Goal: Task Accomplishment & Management: Complete application form

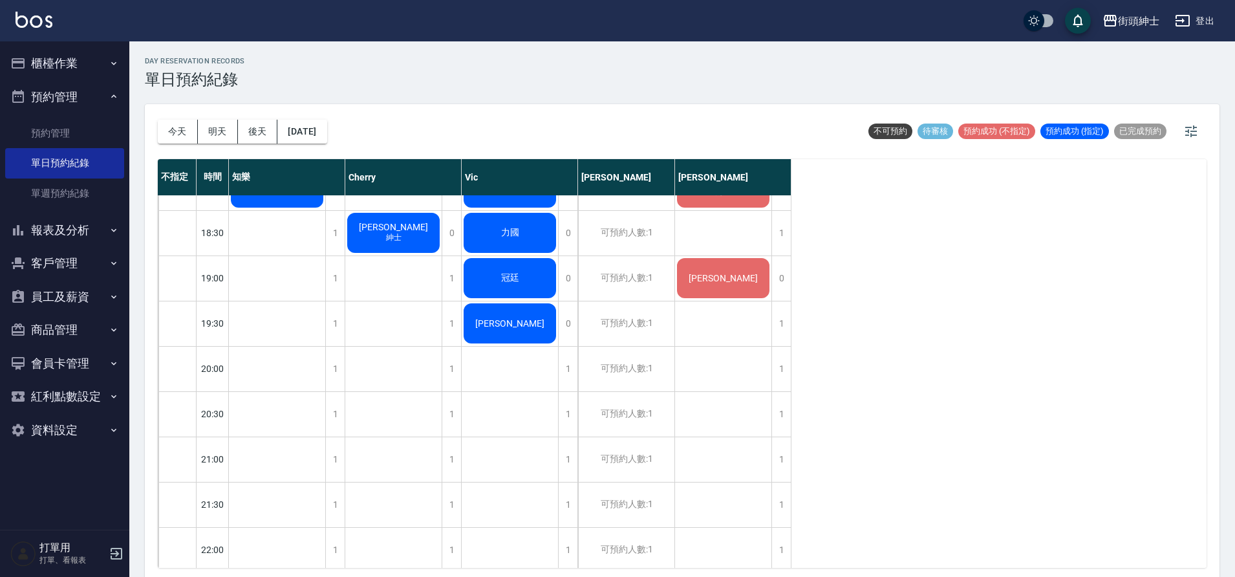
scroll to position [917, 0]
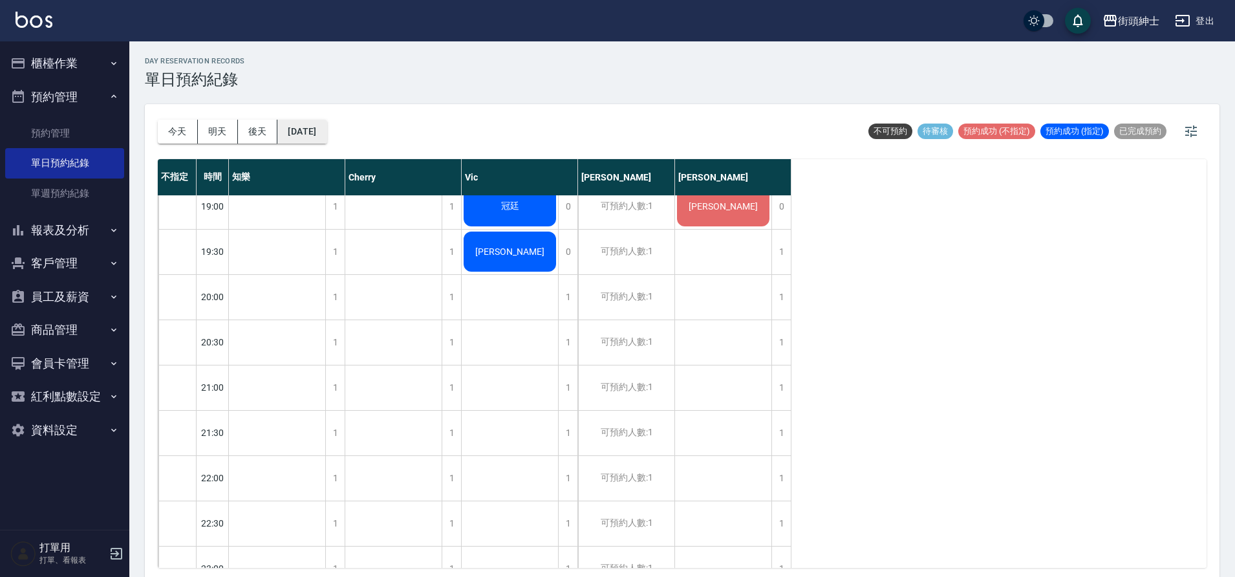
click at [327, 138] on button "[DATE]" at bounding box center [301, 132] width 49 height 24
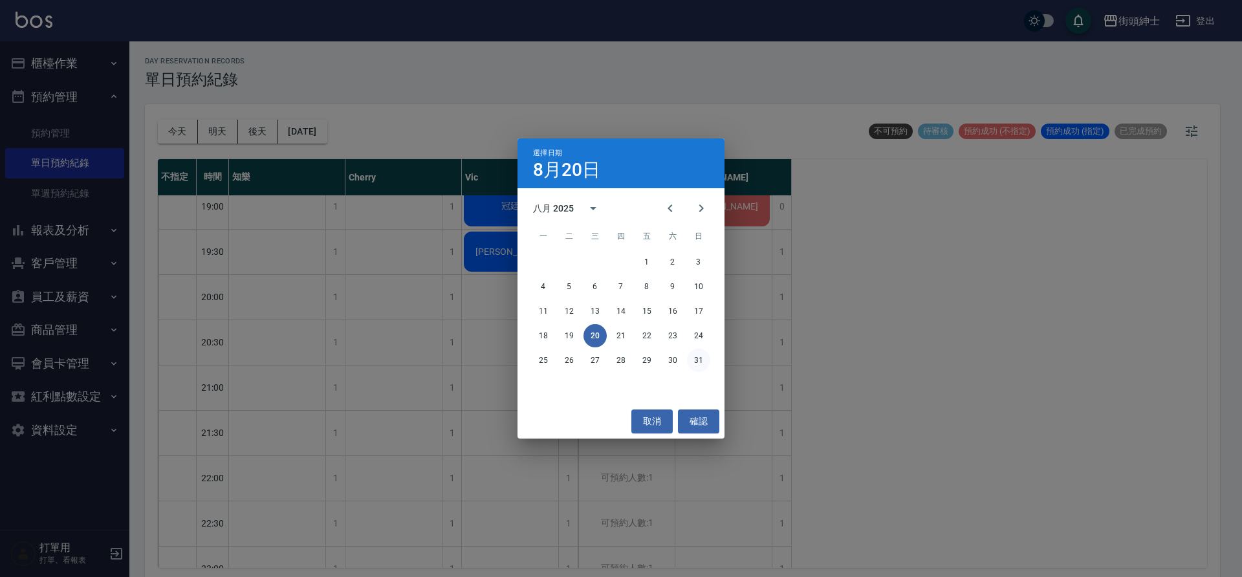
click at [692, 360] on button "31" at bounding box center [698, 360] width 23 height 23
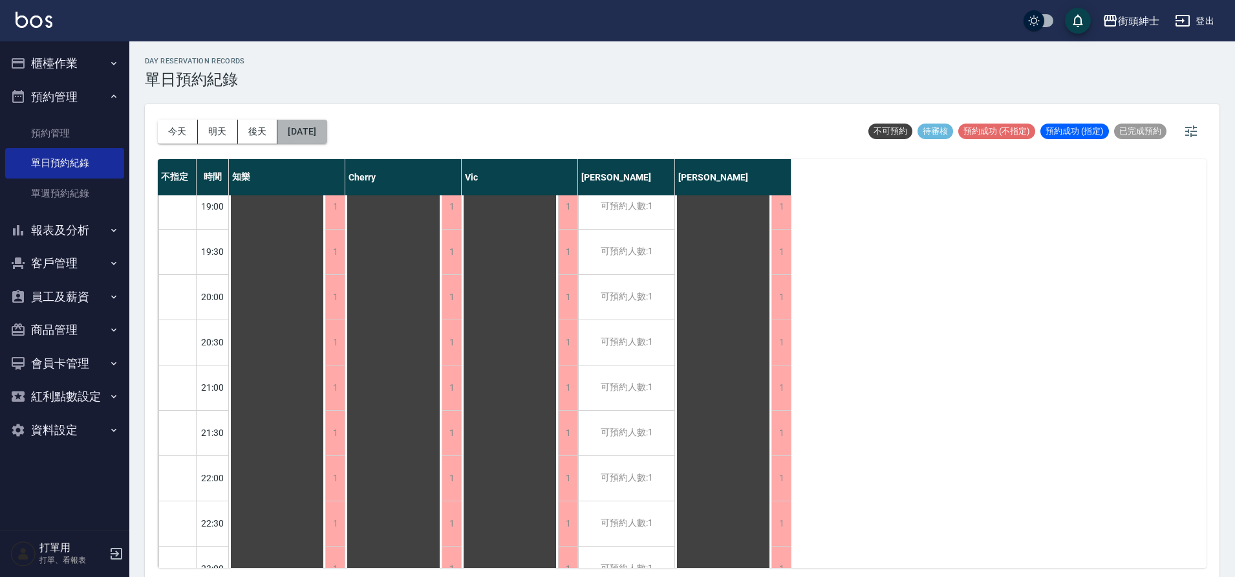
click at [327, 125] on button "2025/08/31" at bounding box center [301, 132] width 49 height 24
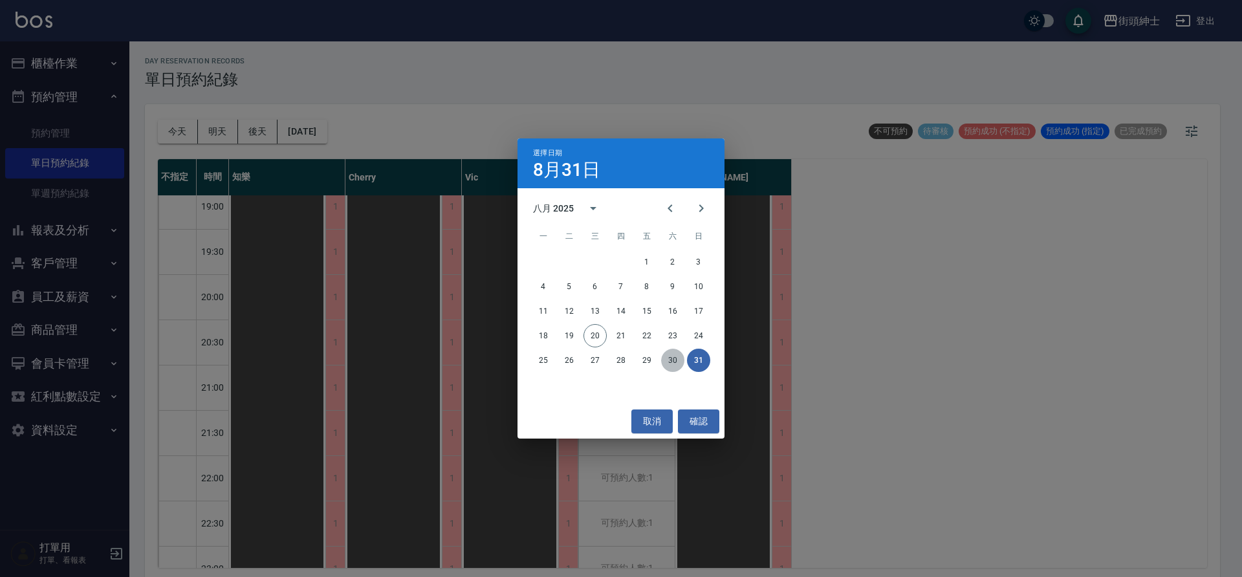
click at [667, 363] on button "30" at bounding box center [672, 360] width 23 height 23
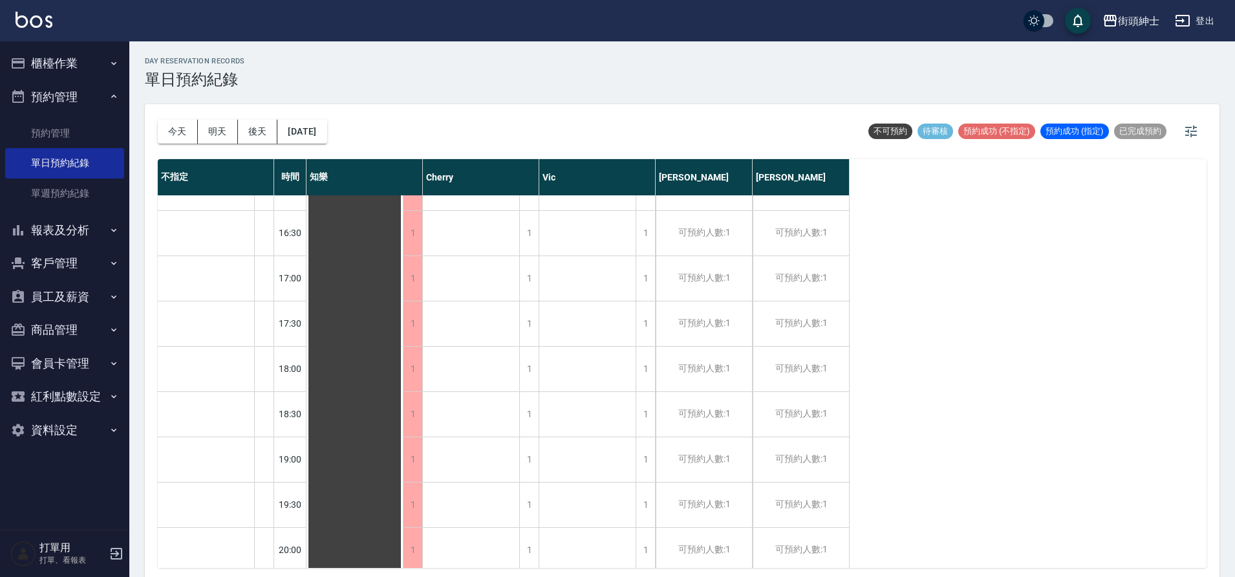
scroll to position [667, 0]
click at [529, 457] on div "1" at bounding box center [528, 457] width 19 height 45
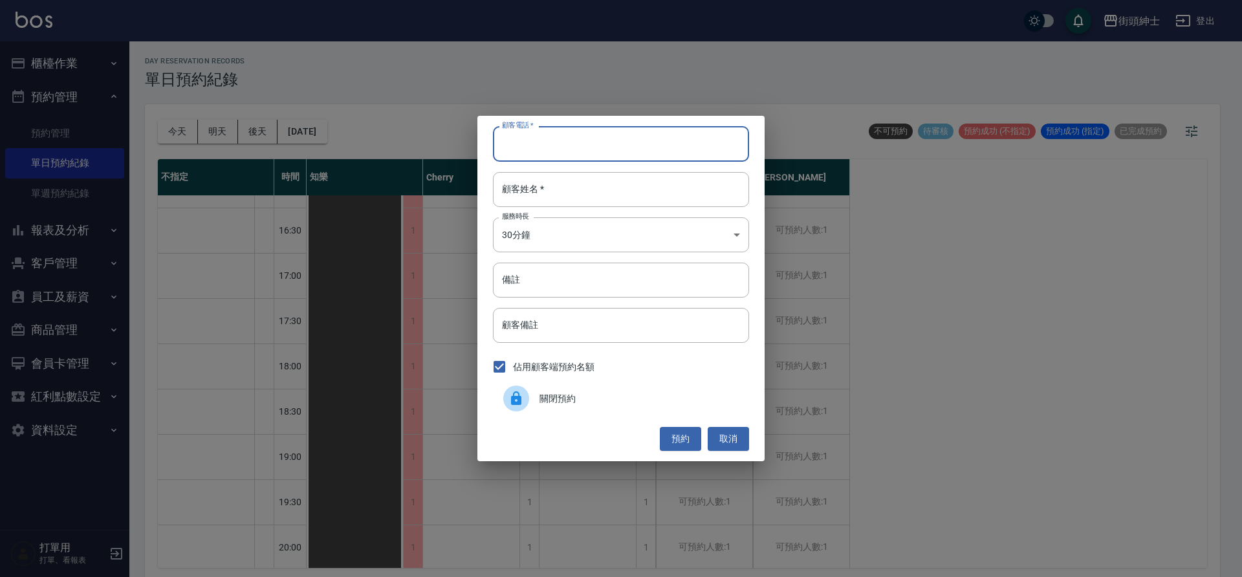
click at [549, 131] on input "顧客電話   *" at bounding box center [621, 143] width 256 height 35
type input "０"
type input "0902157395"
click at [587, 186] on input "顧客姓名   *" at bounding box center [621, 189] width 256 height 35
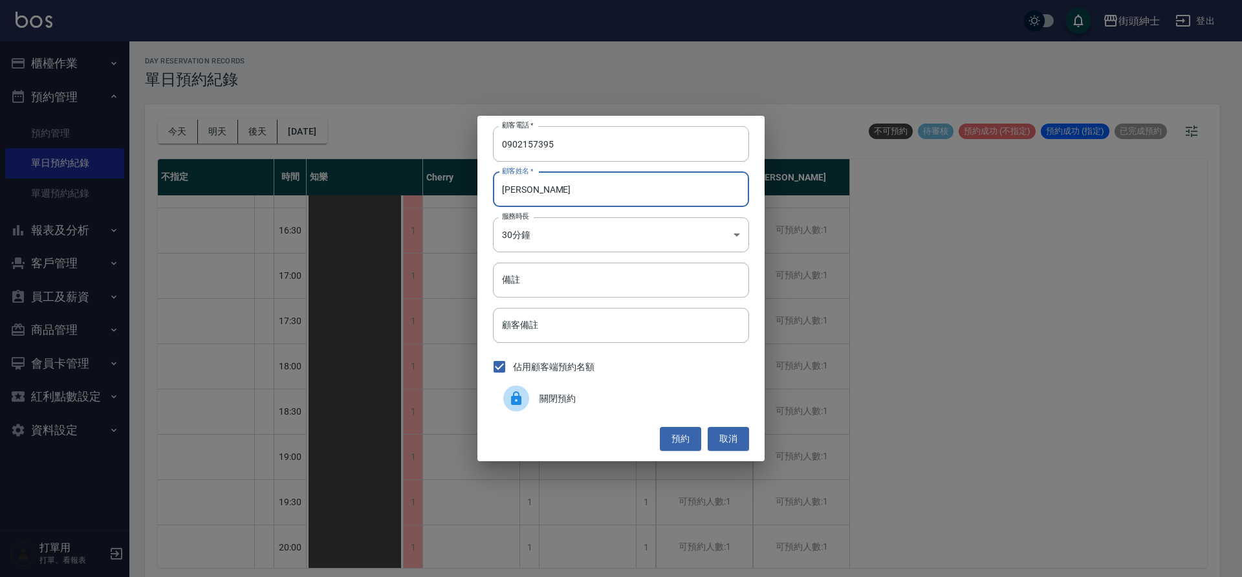
type input "郭治傑"
click at [563, 274] on input "備註" at bounding box center [621, 280] width 256 height 35
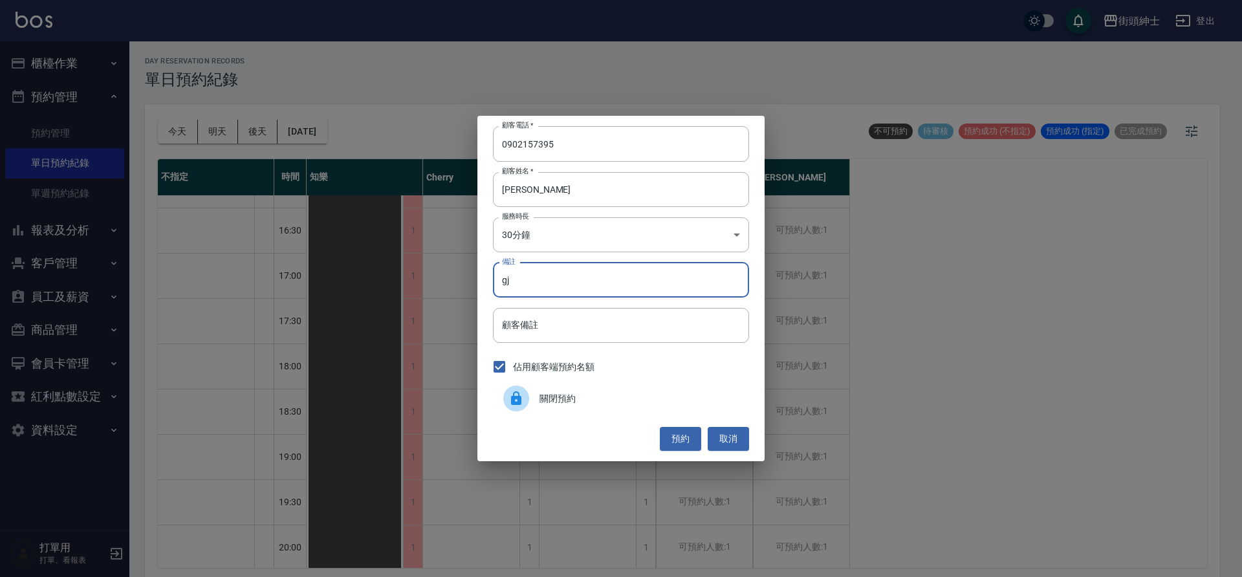
type input "g"
type input "暑期"
click at [688, 433] on button "預約" at bounding box center [680, 439] width 41 height 24
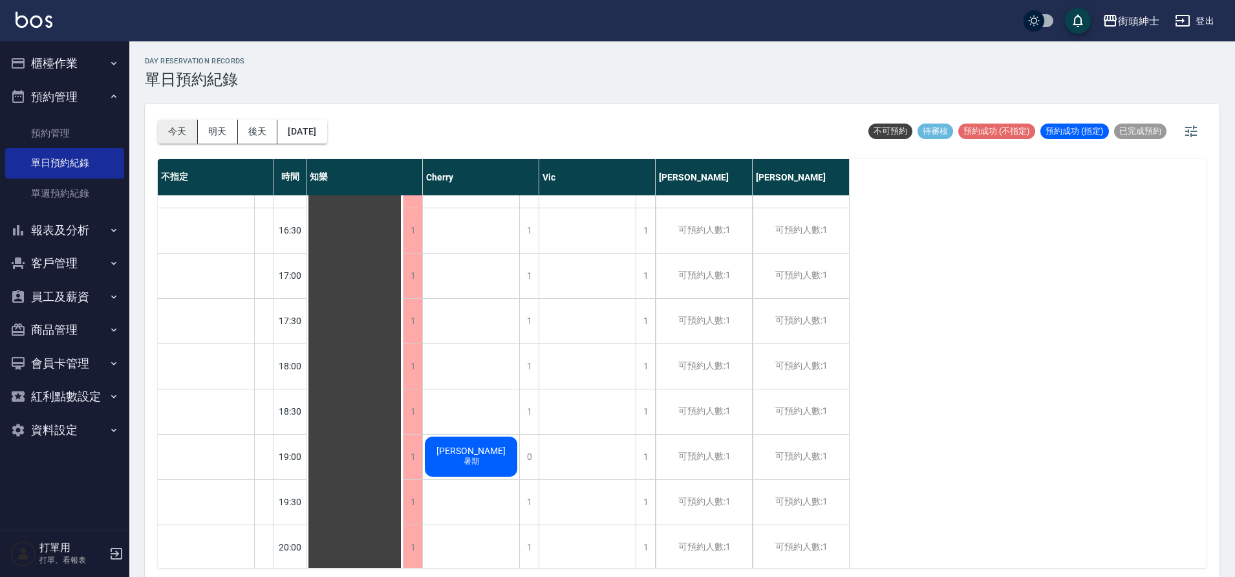
click at [185, 138] on button "今天" at bounding box center [178, 132] width 40 height 24
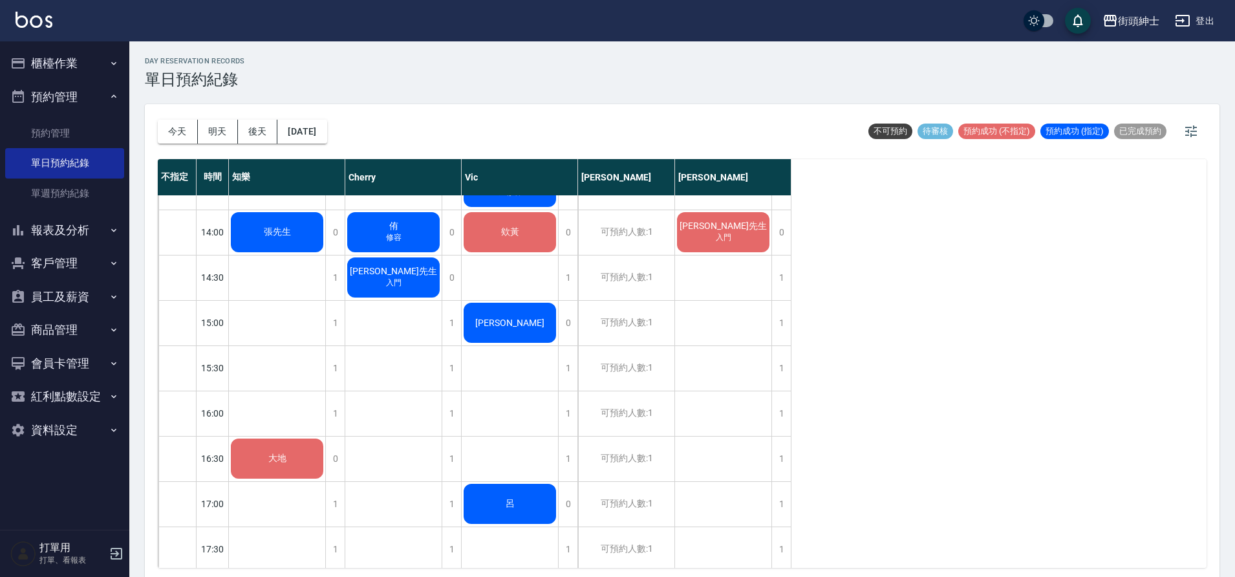
scroll to position [438, 0]
click at [173, 130] on button "今天" at bounding box center [178, 132] width 40 height 24
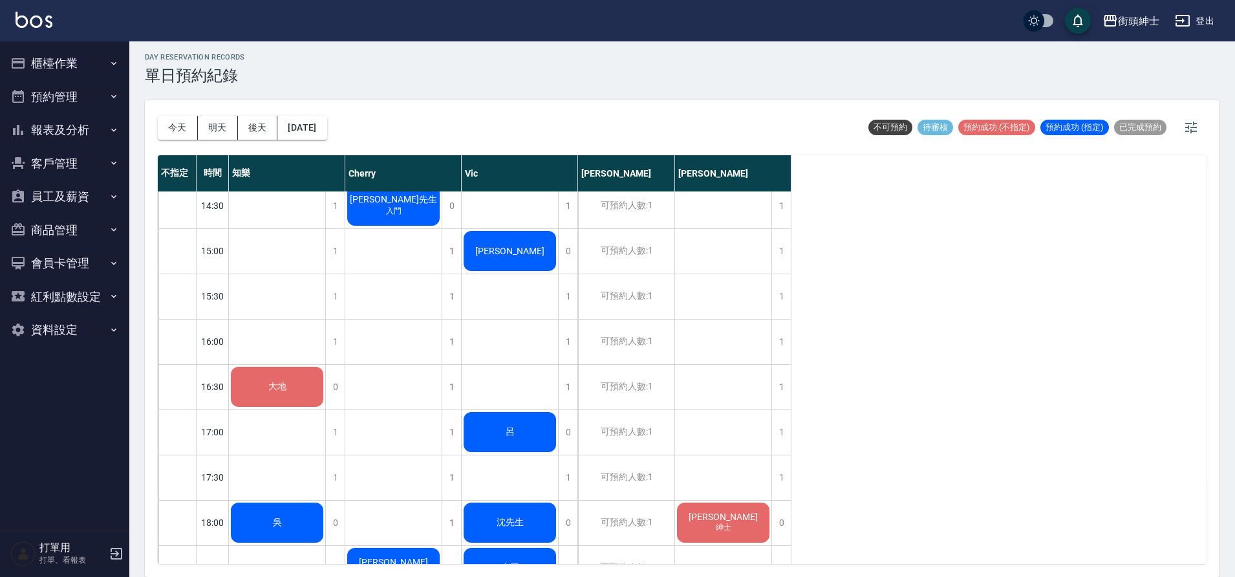
scroll to position [620, 0]
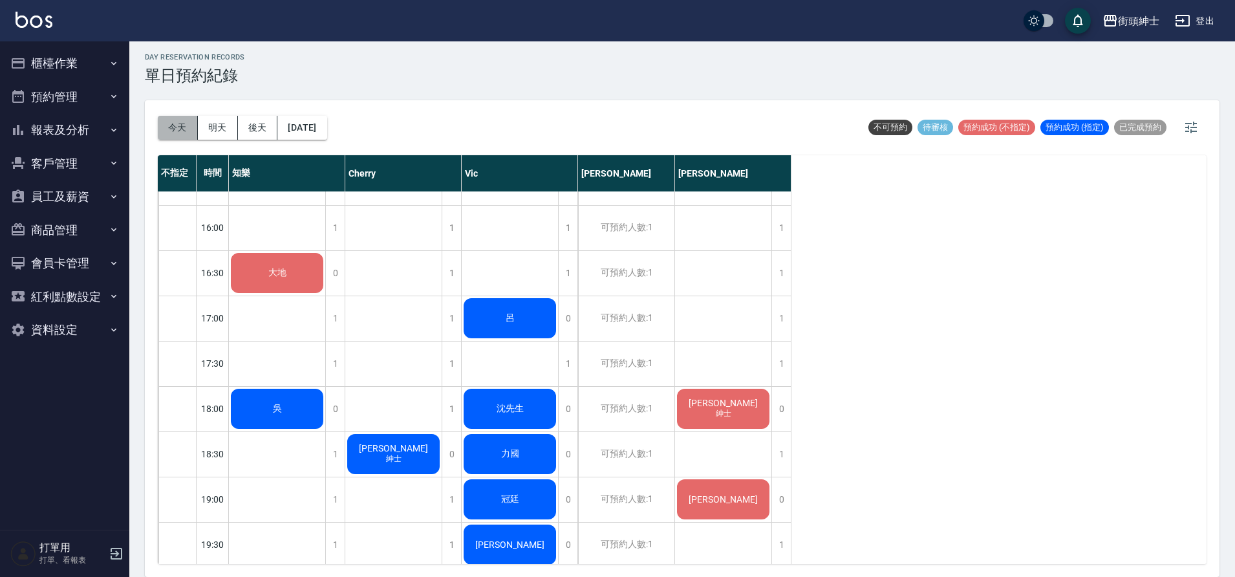
click at [169, 125] on button "今天" at bounding box center [178, 128] width 40 height 24
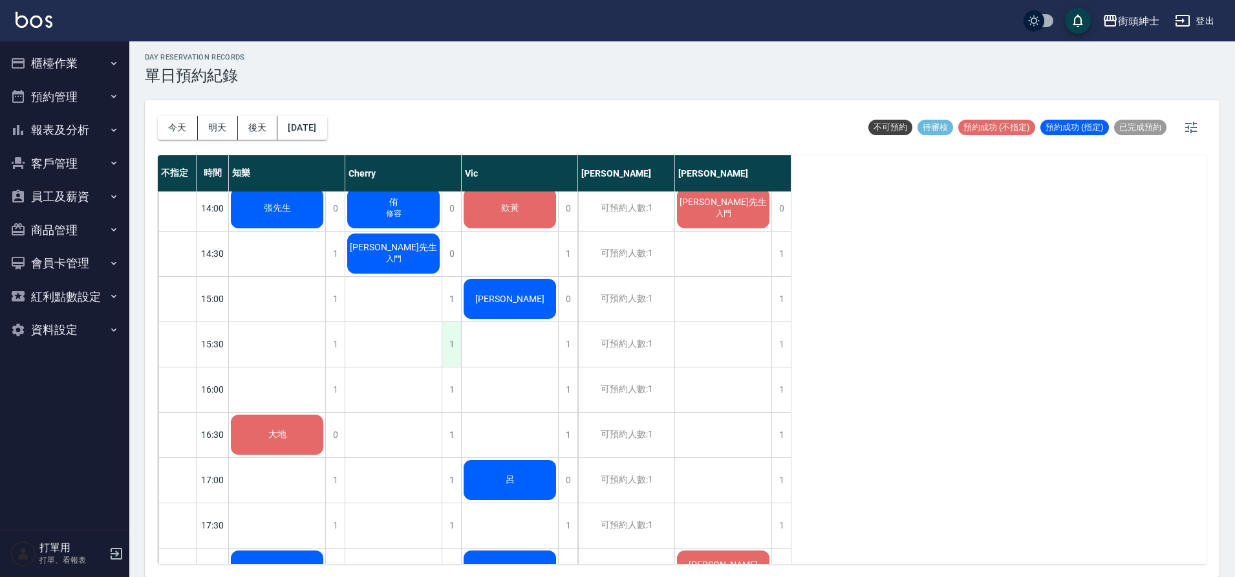
scroll to position [458, 0]
click at [325, 231] on div "[PERSON_NAME]" at bounding box center [277, 209] width 96 height 44
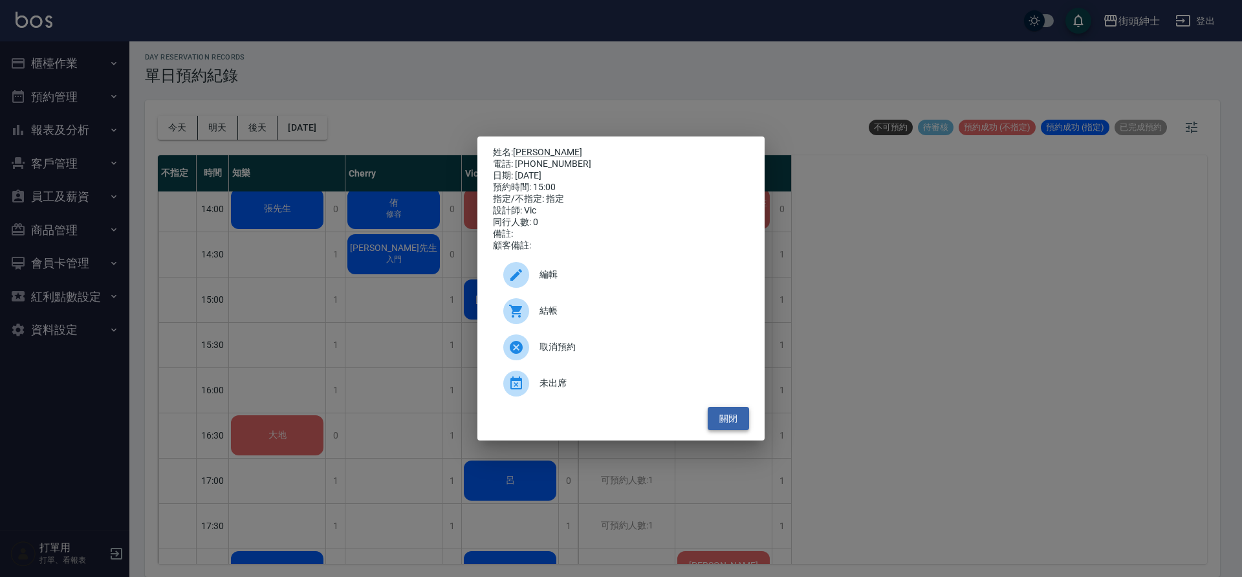
click at [741, 428] on button "關閉" at bounding box center [728, 419] width 41 height 24
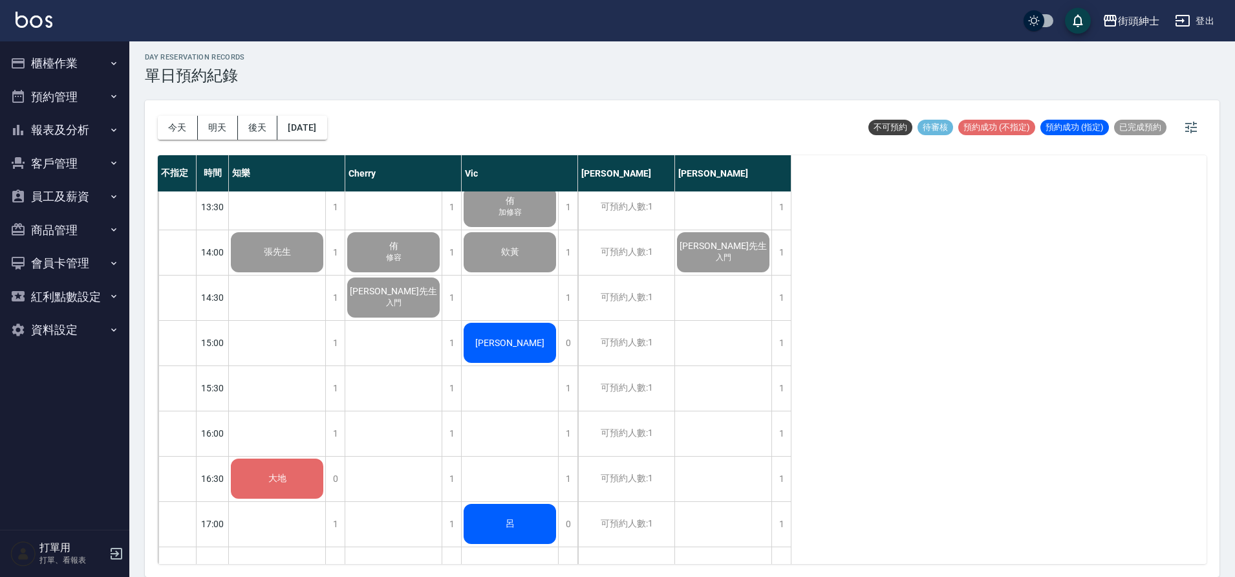
scroll to position [420, 0]
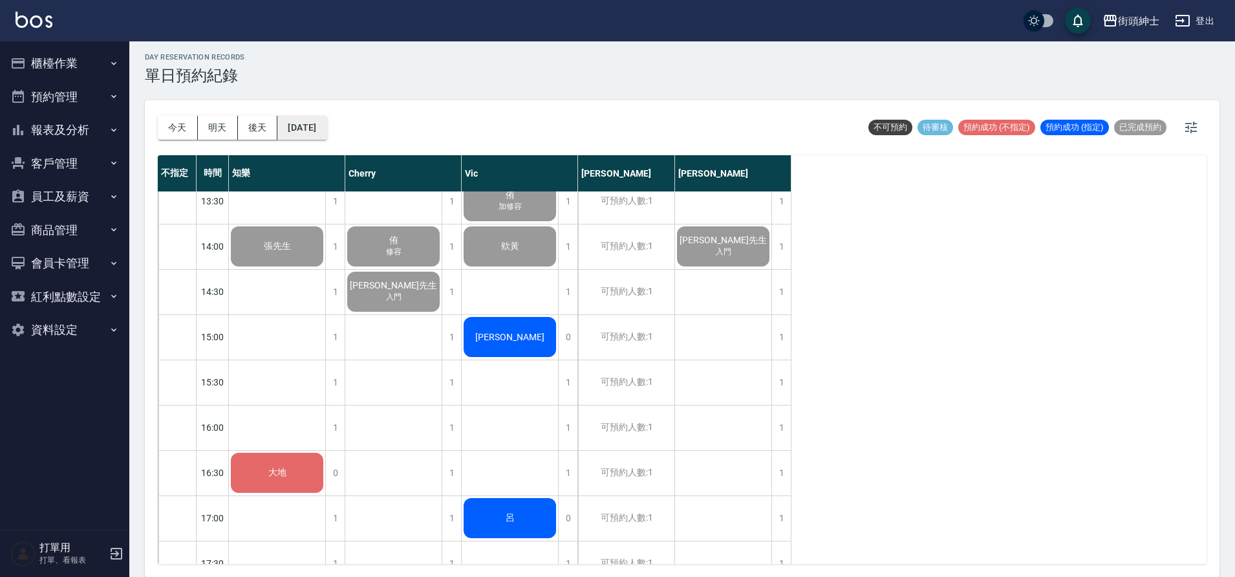
click at [324, 137] on button "[DATE]" at bounding box center [301, 128] width 49 height 24
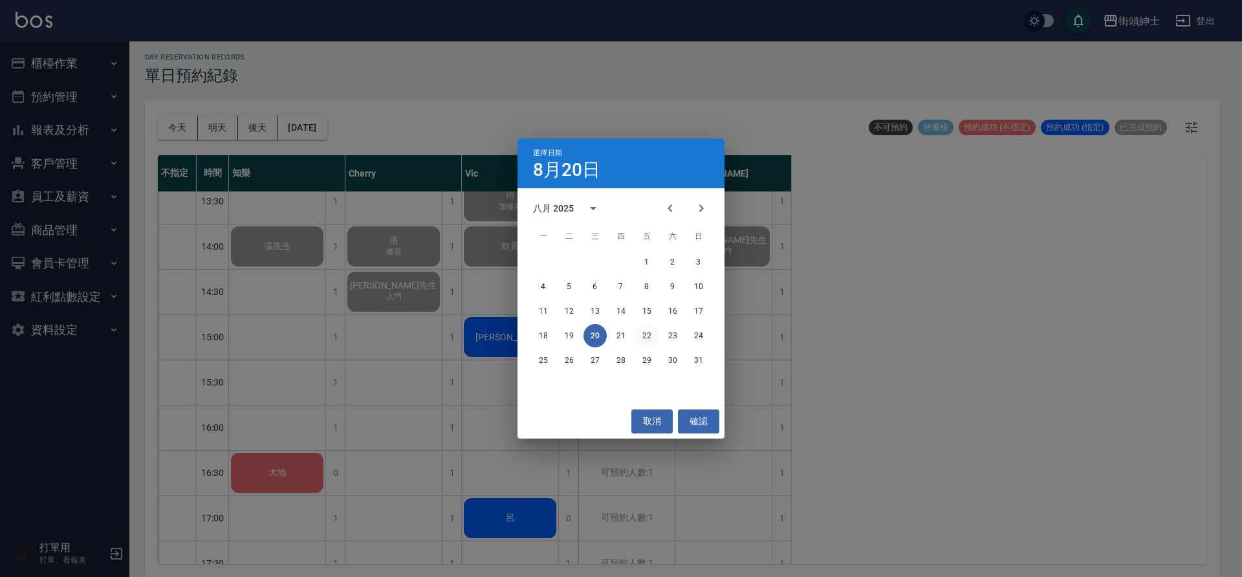
click at [657, 337] on button "22" at bounding box center [646, 335] width 23 height 23
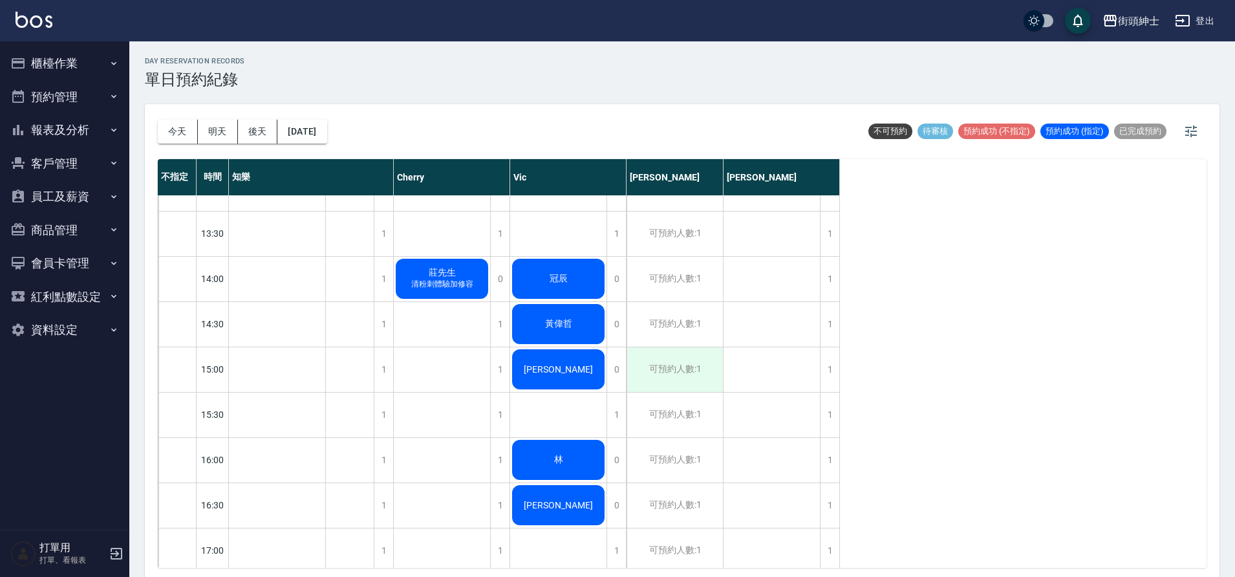
scroll to position [363, 0]
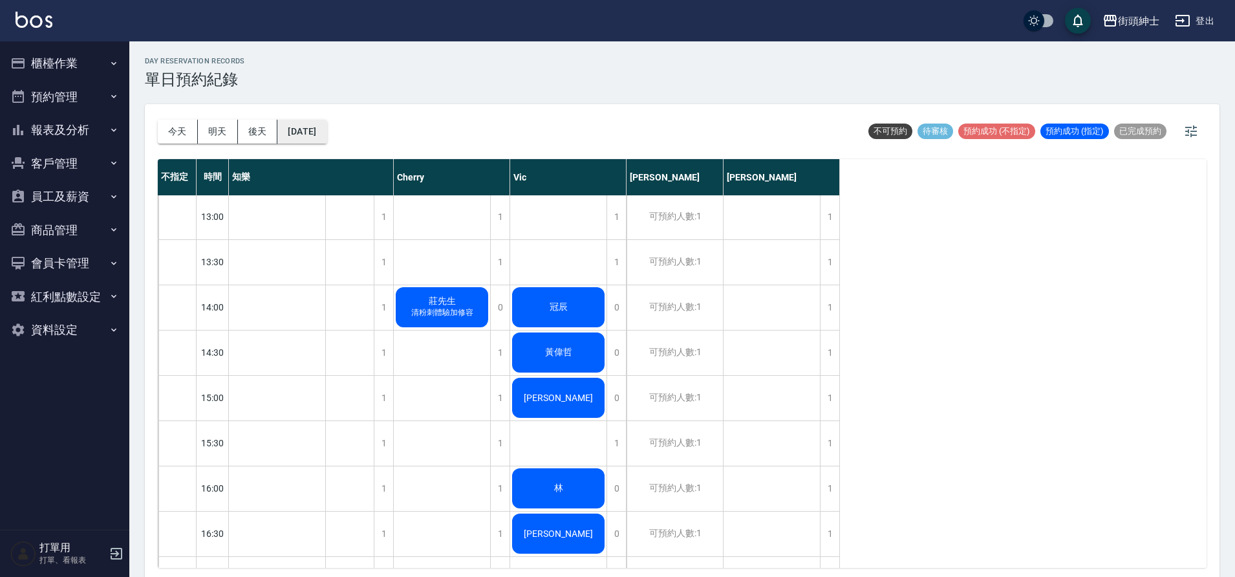
click at [308, 120] on button "[DATE]" at bounding box center [301, 132] width 49 height 24
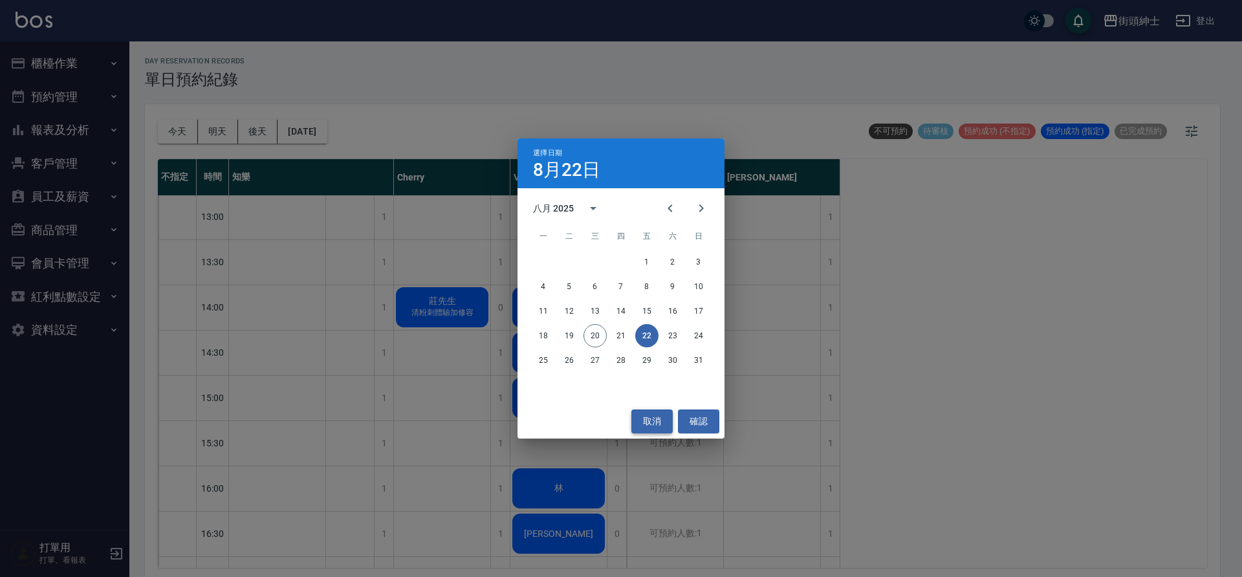
click at [667, 419] on button "取消" at bounding box center [651, 421] width 41 height 24
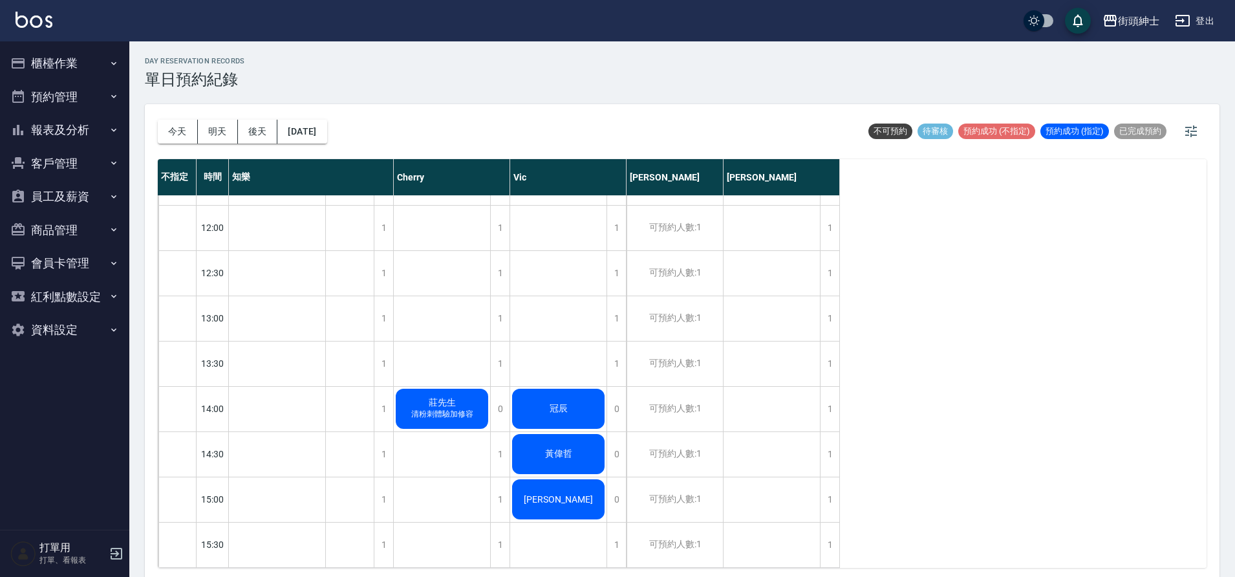
scroll to position [263, 0]
click at [179, 135] on button "今天" at bounding box center [178, 132] width 40 height 24
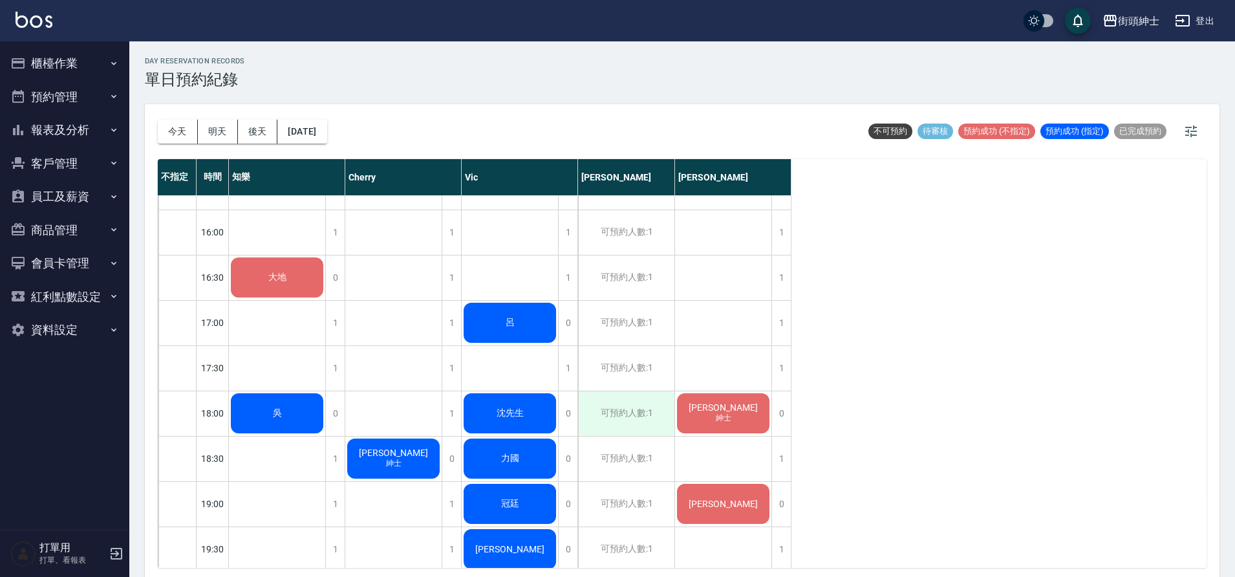
scroll to position [708, 0]
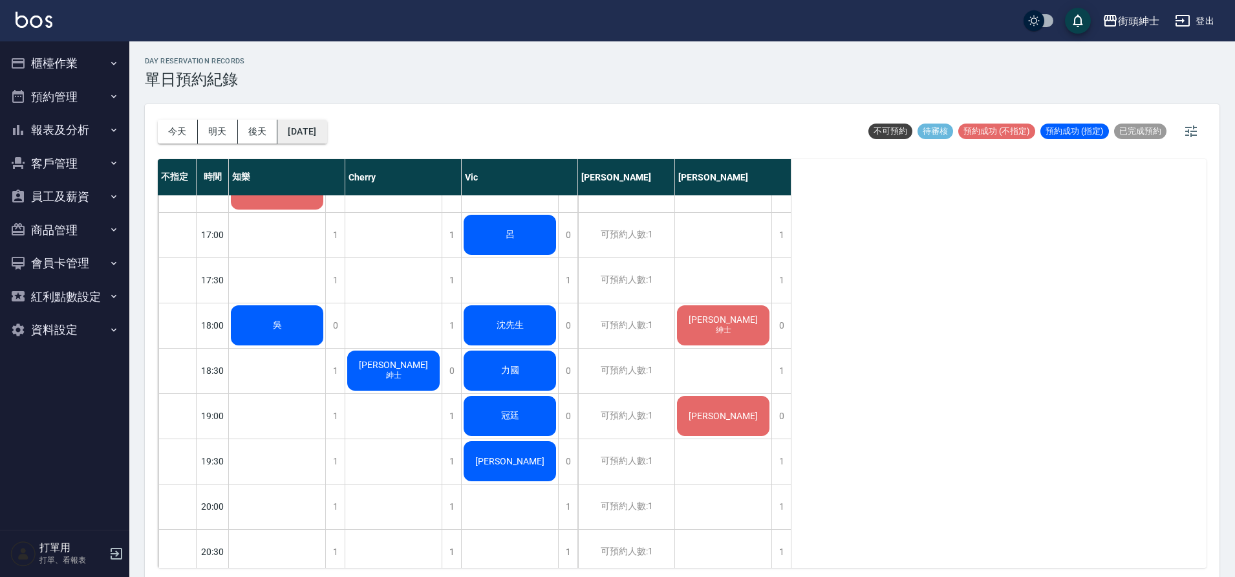
click at [321, 142] on button "[DATE]" at bounding box center [301, 132] width 49 height 24
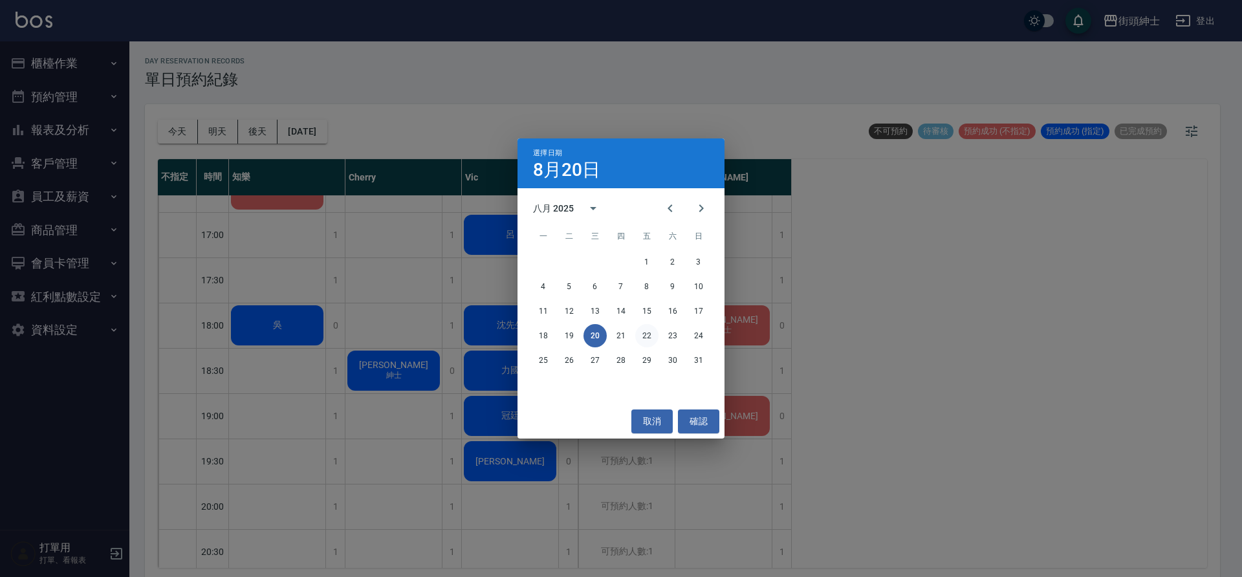
click at [645, 340] on button "22" at bounding box center [646, 335] width 23 height 23
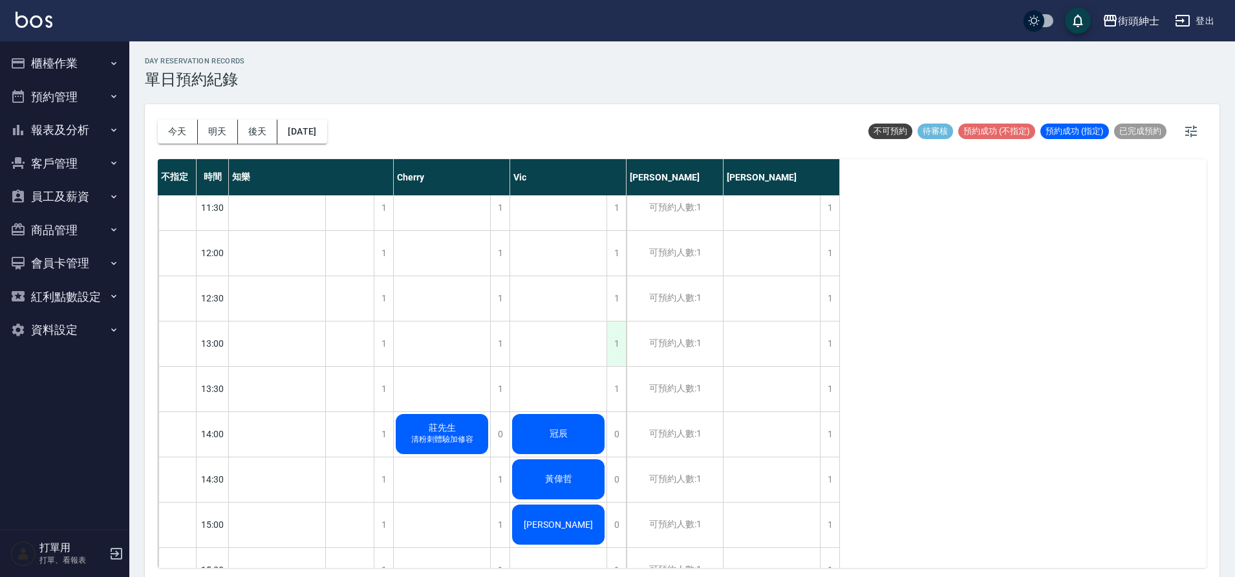
scroll to position [236, 0]
click at [614, 257] on div "1" at bounding box center [616, 254] width 19 height 45
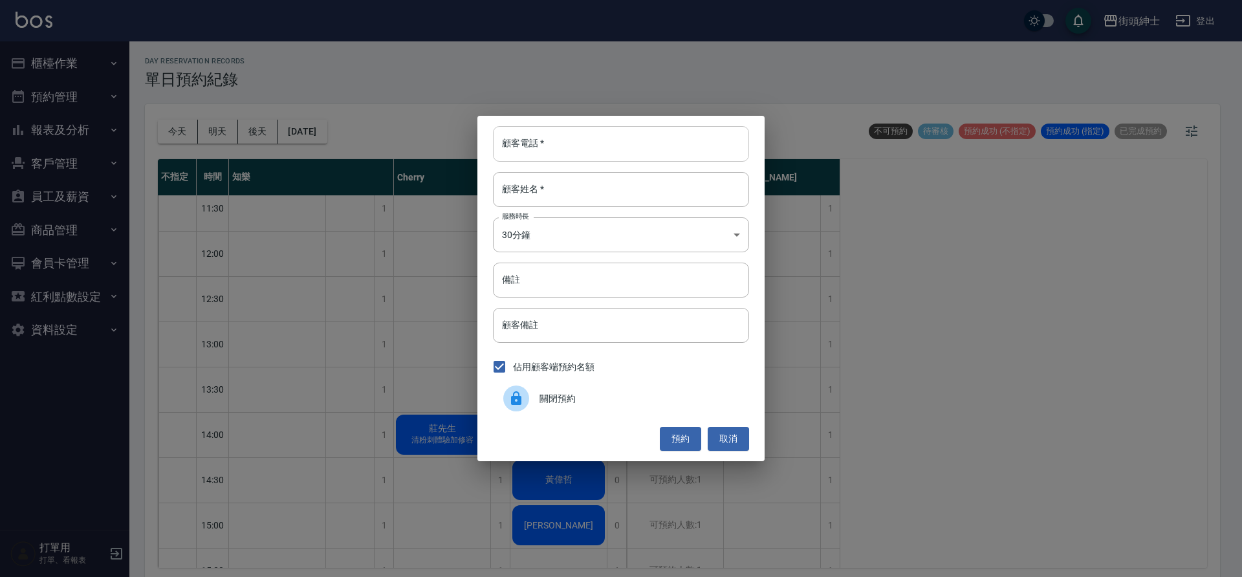
click at [572, 158] on input "顧客電話   *" at bounding box center [621, 143] width 256 height 35
type input "0976205606"
click at [565, 203] on input "顧客姓名   *" at bounding box center [621, 189] width 256 height 35
type input "0"
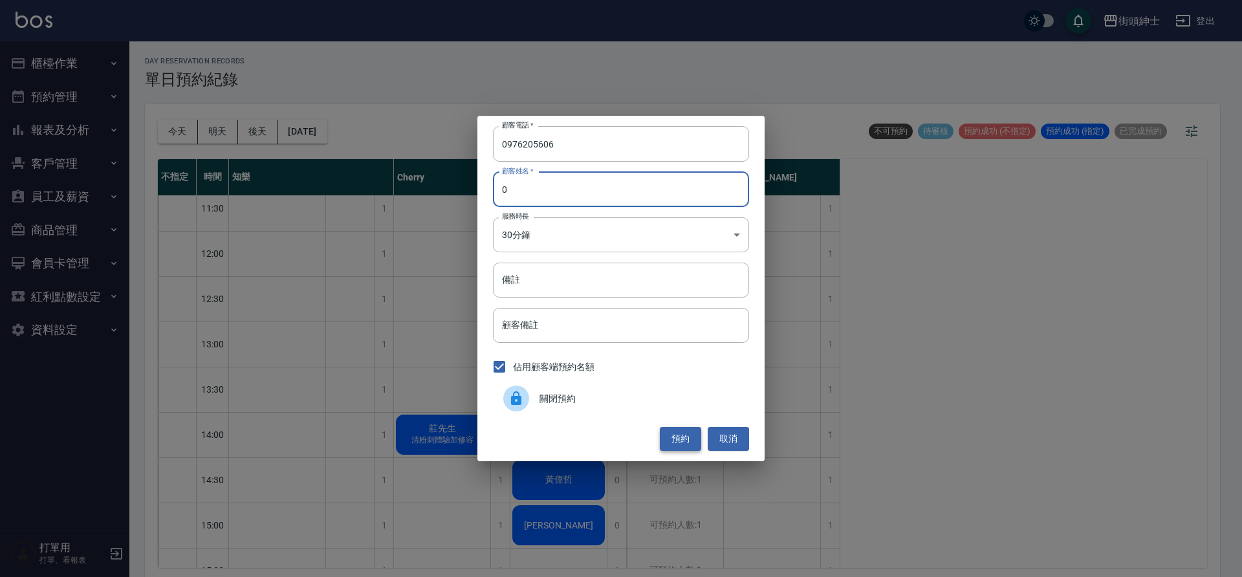
click at [697, 444] on button "預約" at bounding box center [680, 439] width 41 height 24
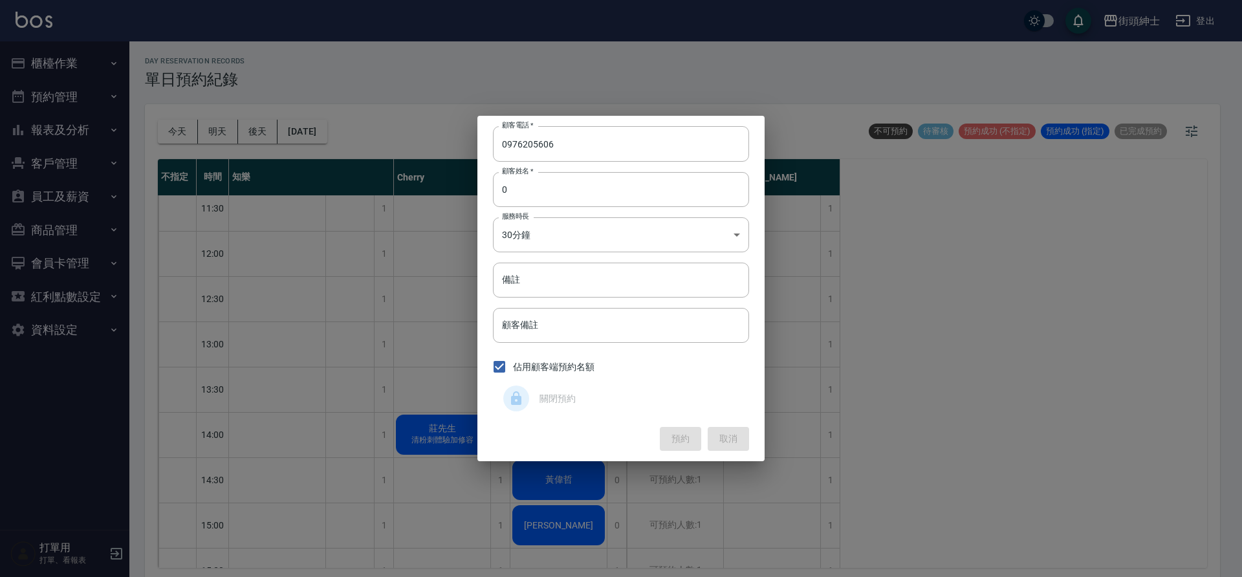
click at [697, 444] on div "預約 取消" at bounding box center [621, 439] width 256 height 24
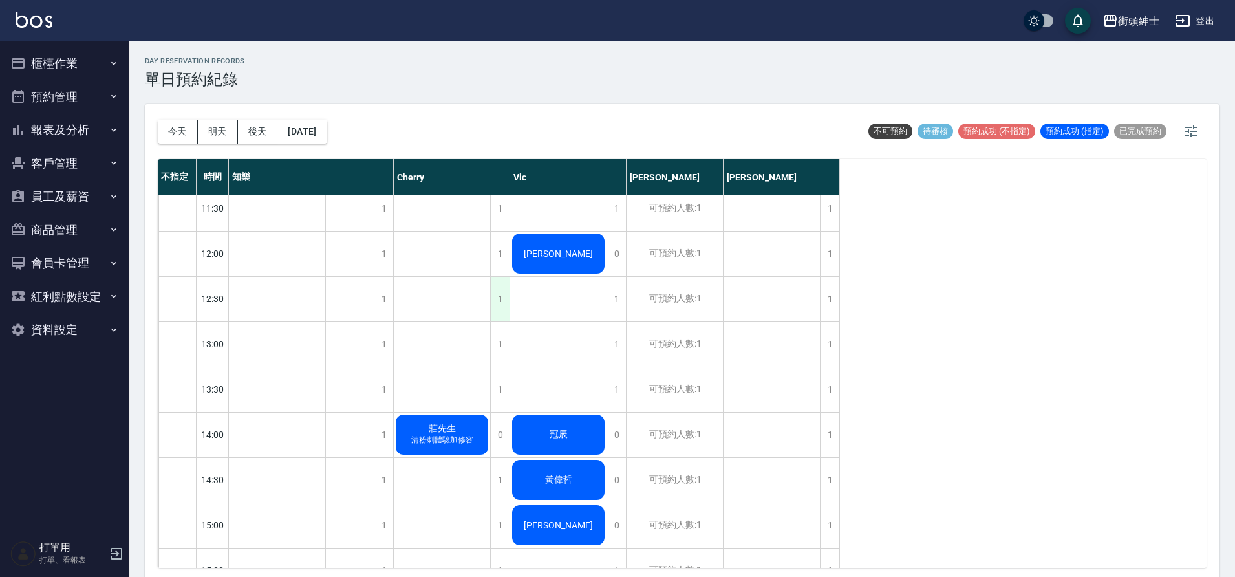
click at [500, 302] on div "1" at bounding box center [499, 299] width 19 height 45
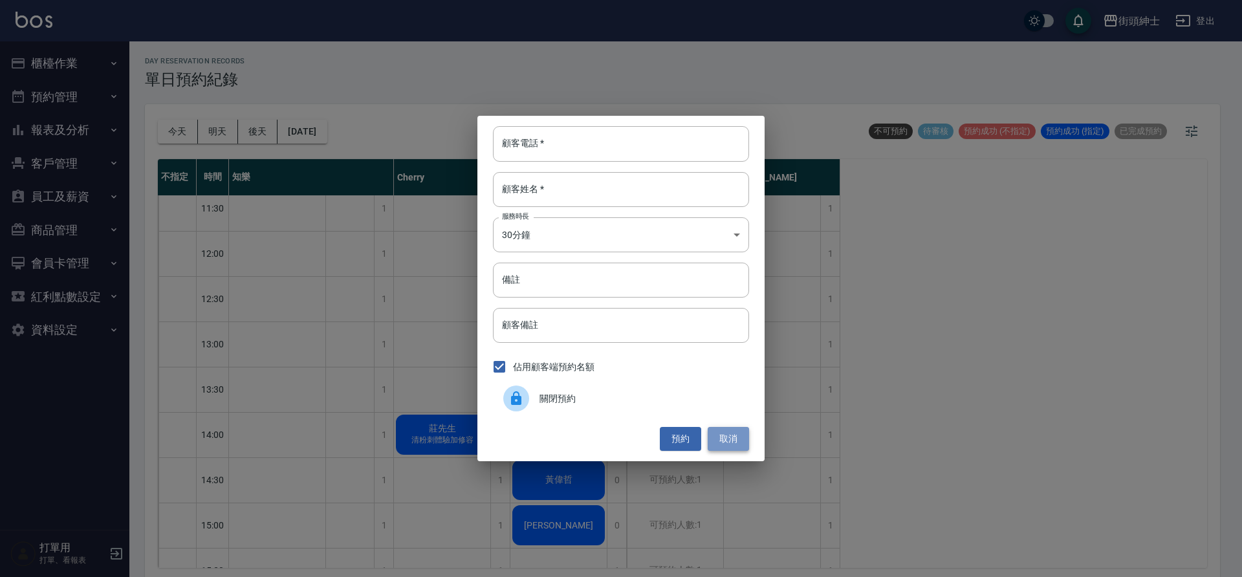
click at [722, 439] on button "取消" at bounding box center [728, 439] width 41 height 24
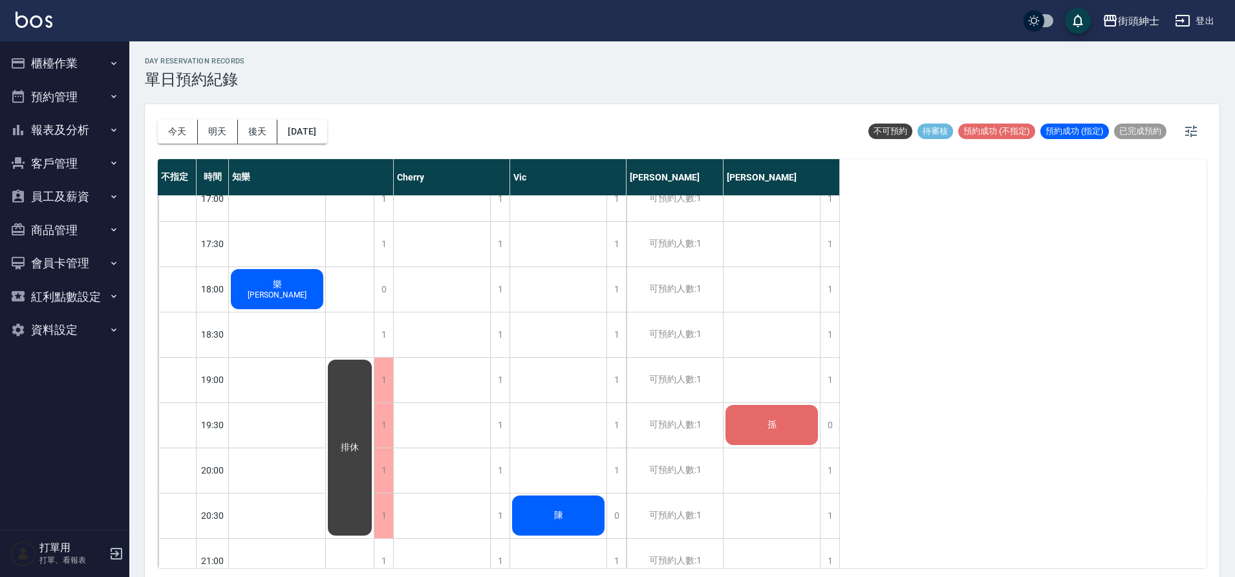
scroll to position [650, 0]
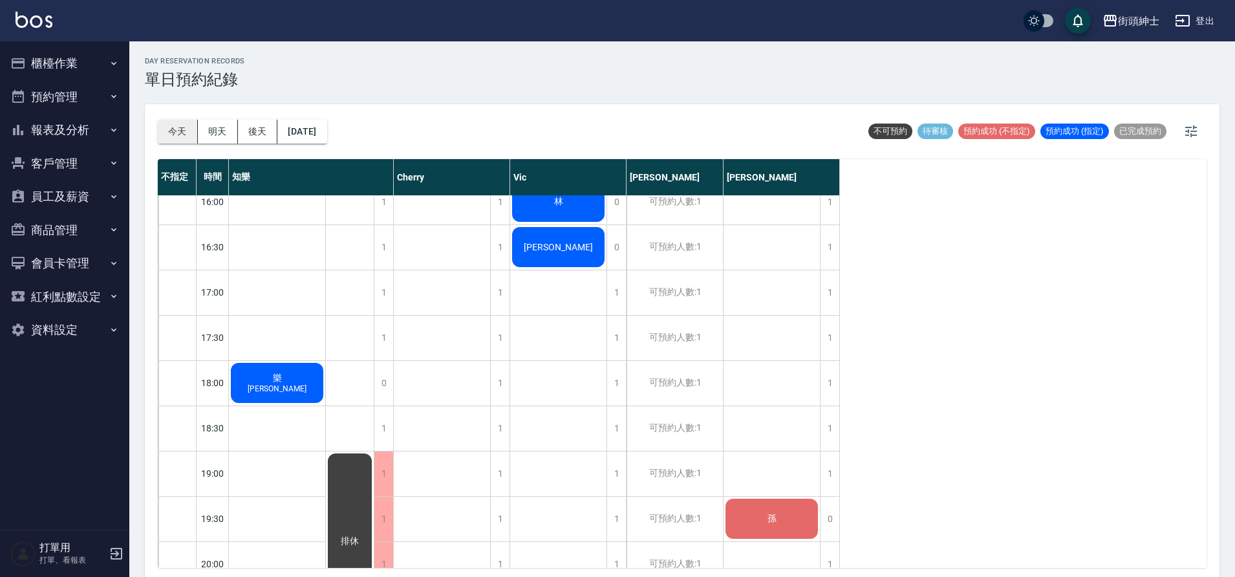
click at [174, 132] on button "今天" at bounding box center [178, 132] width 40 height 24
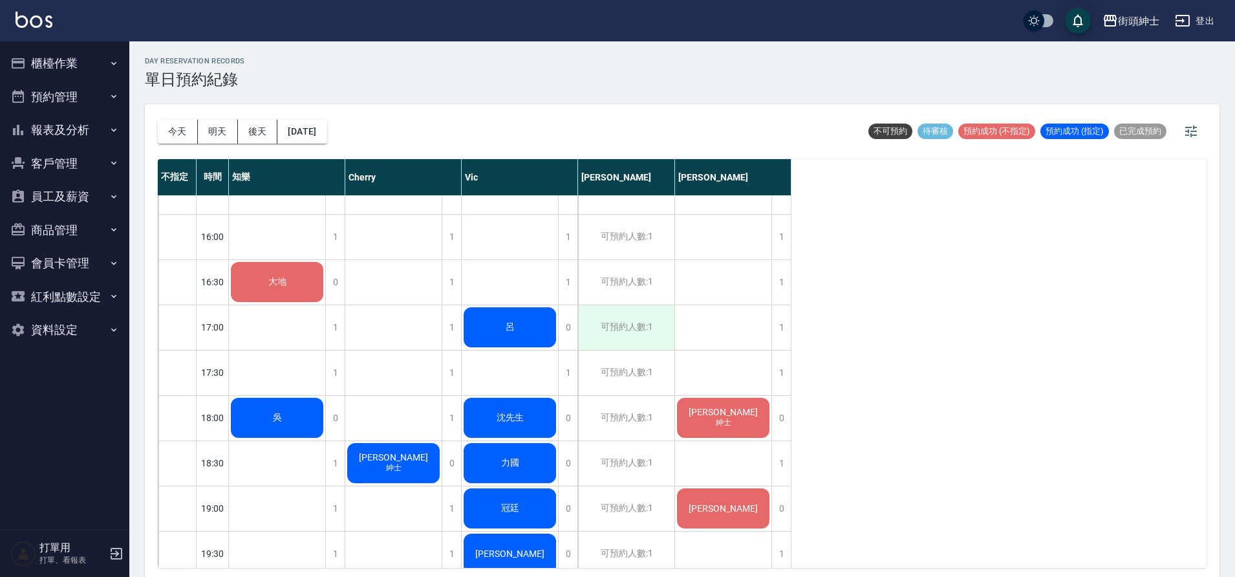
scroll to position [538, 0]
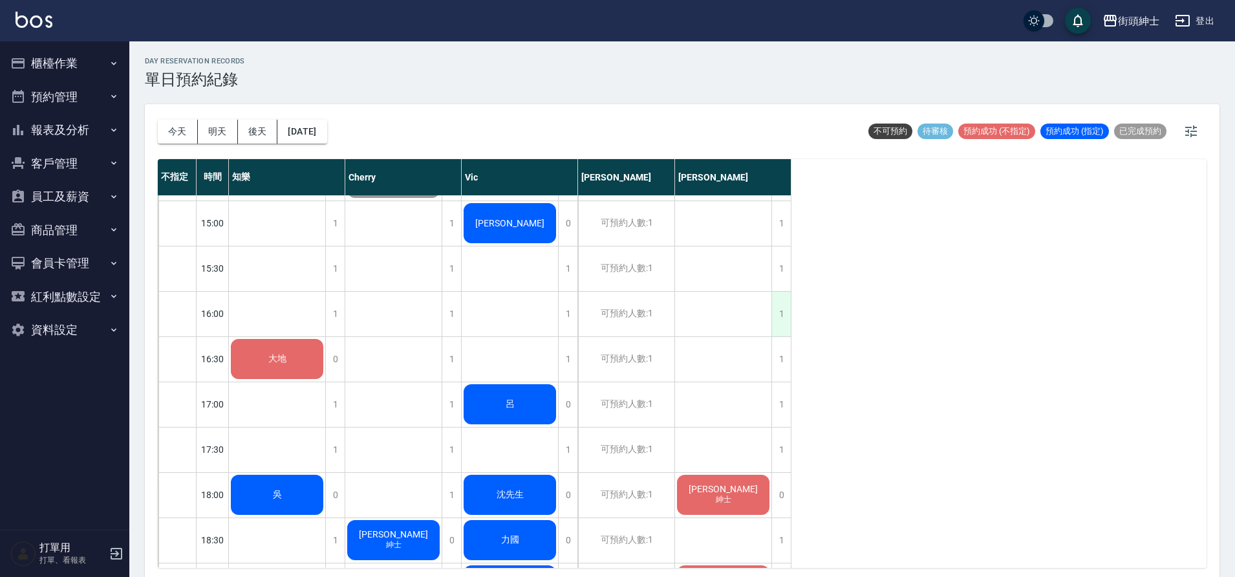
click at [782, 318] on div "1" at bounding box center [781, 314] width 19 height 45
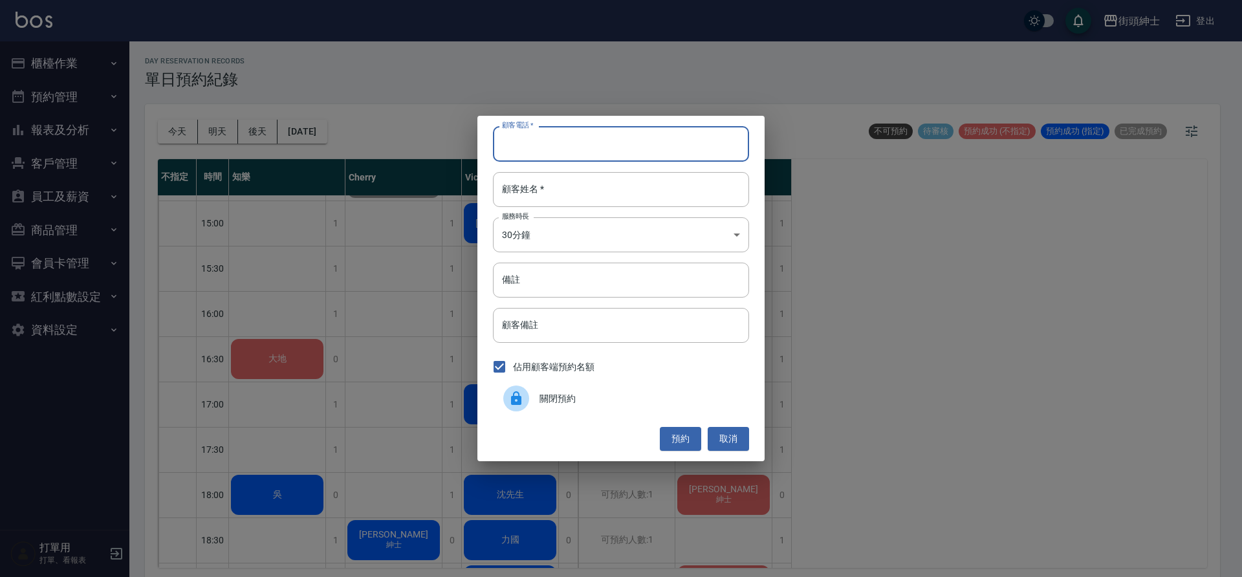
click at [556, 149] on input "顧客電話   *" at bounding box center [621, 143] width 256 height 35
type input "0968309024"
click at [547, 184] on input "顧客姓名   *" at bounding box center [621, 189] width 256 height 35
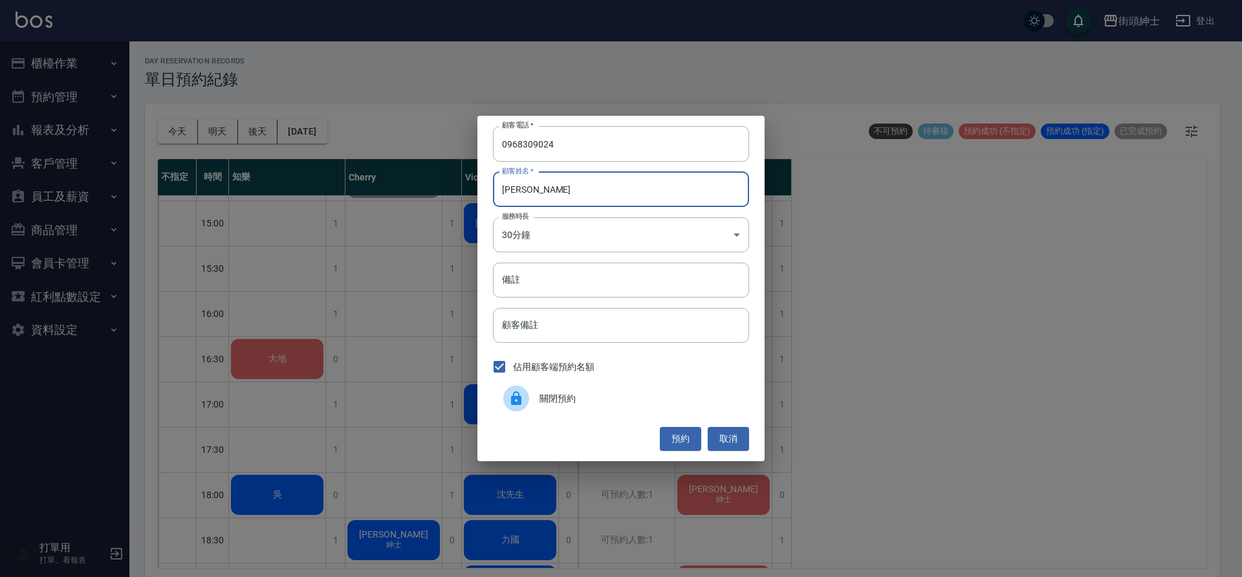
type input "[PERSON_NAME]"
click at [685, 442] on button "預約" at bounding box center [680, 439] width 41 height 24
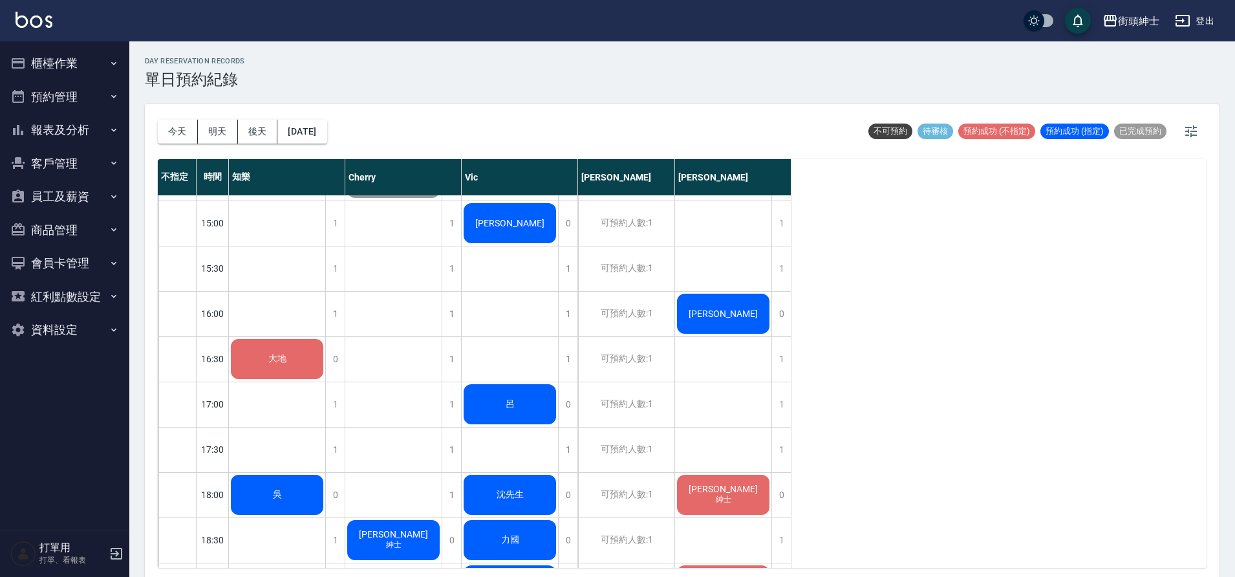
click at [325, 155] on div "[PERSON_NAME]" at bounding box center [277, 133] width 96 height 44
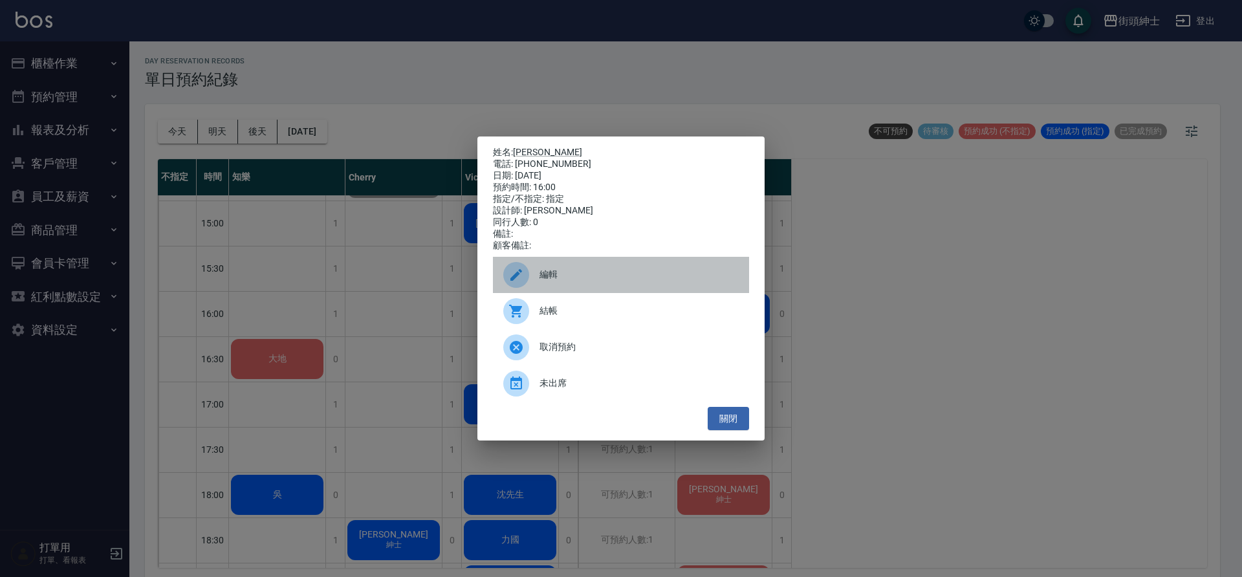
drag, startPoint x: 618, startPoint y: 273, endPoint x: 476, endPoint y: 57, distance: 258.7
click at [618, 272] on div "編輯" at bounding box center [621, 275] width 256 height 36
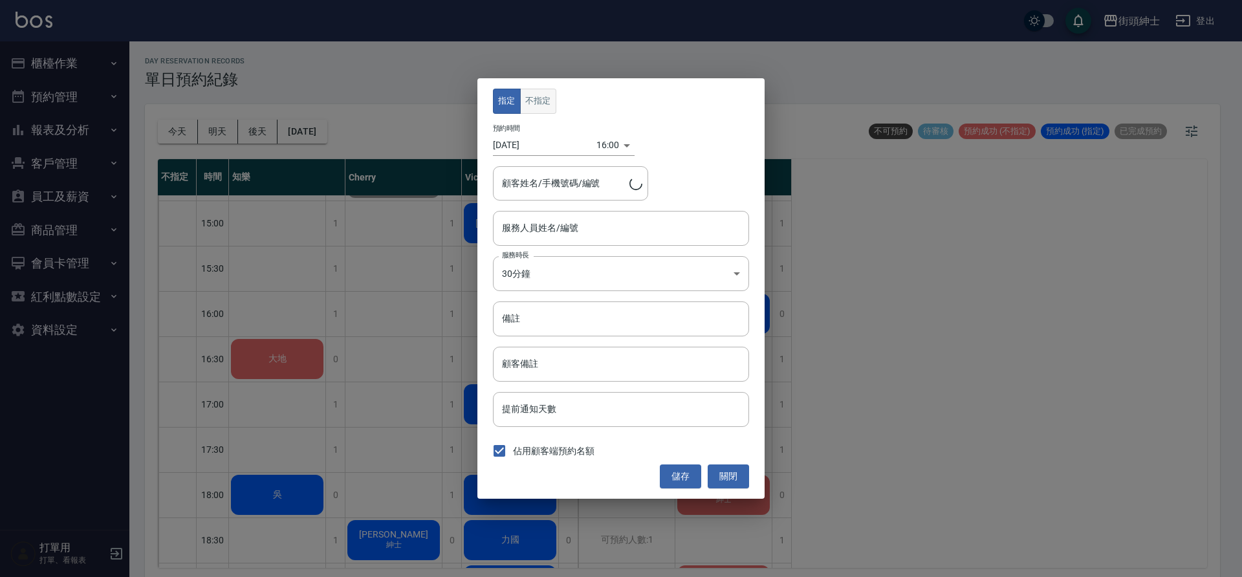
type input "[PERSON_NAME](無代號)"
type input "[PERSON_NAME]/0968309024"
click at [551, 105] on button "不指定" at bounding box center [538, 101] width 36 height 25
click at [693, 474] on button "儲存" at bounding box center [680, 476] width 41 height 24
